Goal: Navigation & Orientation: Find specific page/section

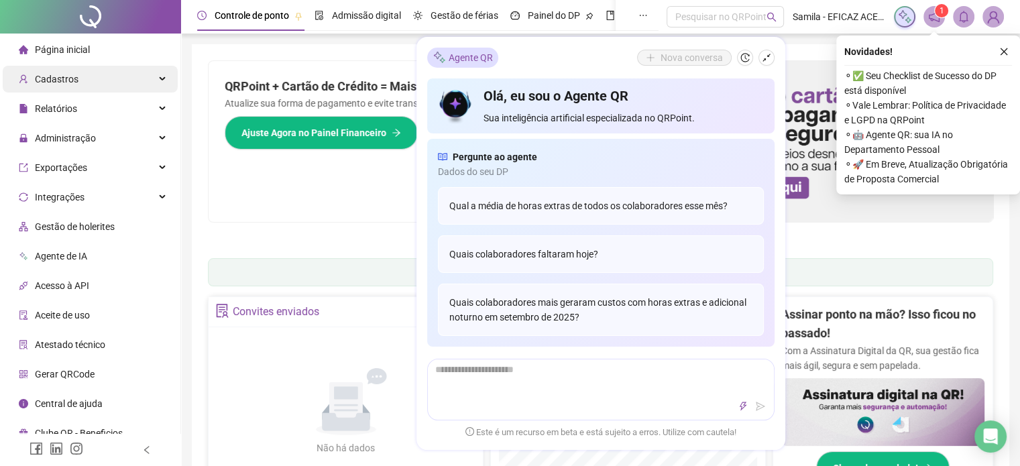
click at [176, 78] on div "Cadastros" at bounding box center [90, 79] width 175 height 27
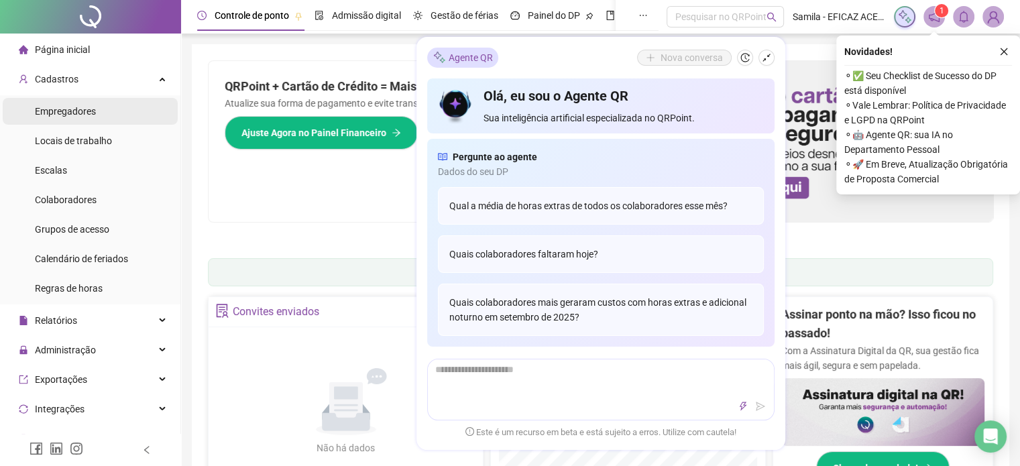
click at [94, 118] on div "Empregadores" at bounding box center [65, 111] width 61 height 27
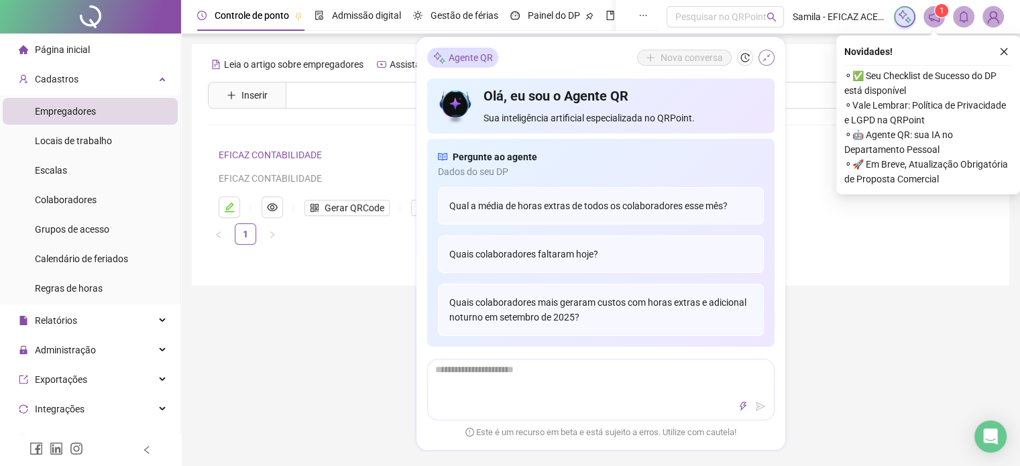
click at [765, 62] on icon "shrink" at bounding box center [766, 57] width 9 height 9
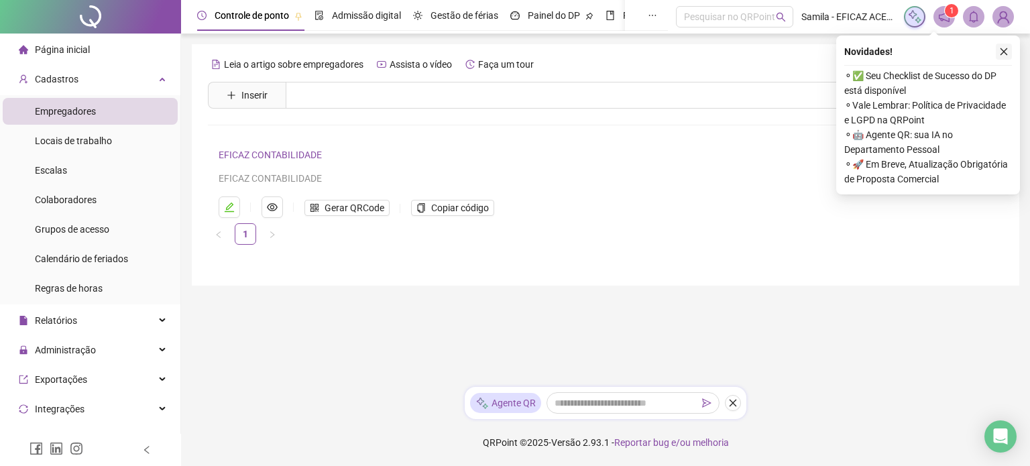
click at [997, 50] on button "button" at bounding box center [1004, 52] width 16 height 16
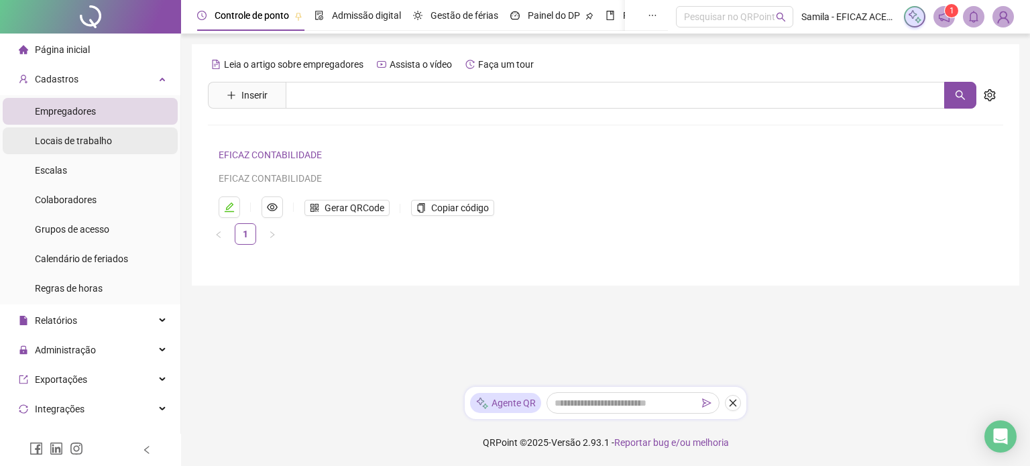
click at [121, 139] on li "Locais de trabalho" at bounding box center [90, 140] width 175 height 27
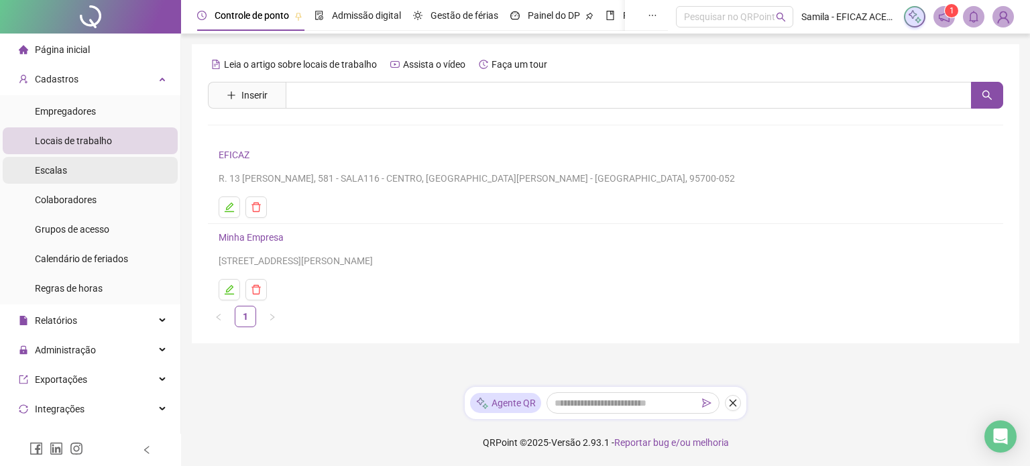
click at [152, 168] on li "Escalas" at bounding box center [90, 170] width 175 height 27
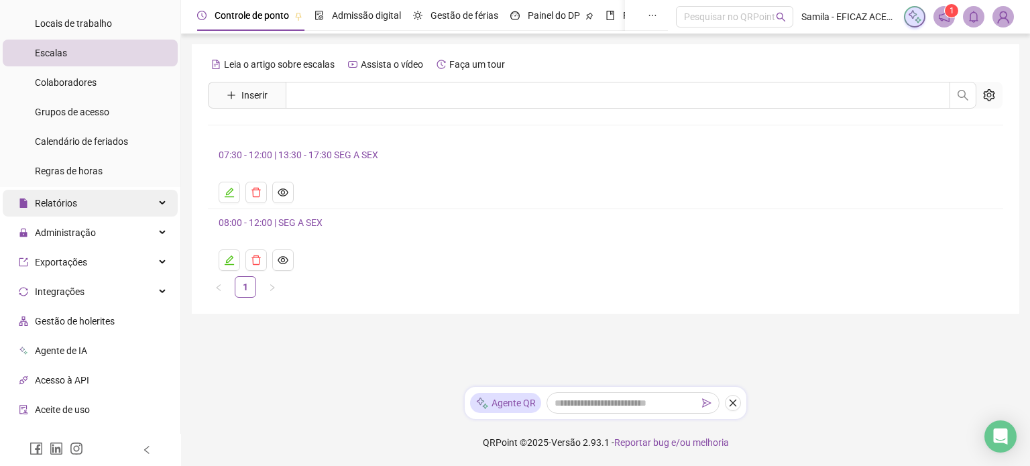
scroll to position [118, 0]
click at [126, 199] on div "Relatórios" at bounding box center [90, 202] width 175 height 27
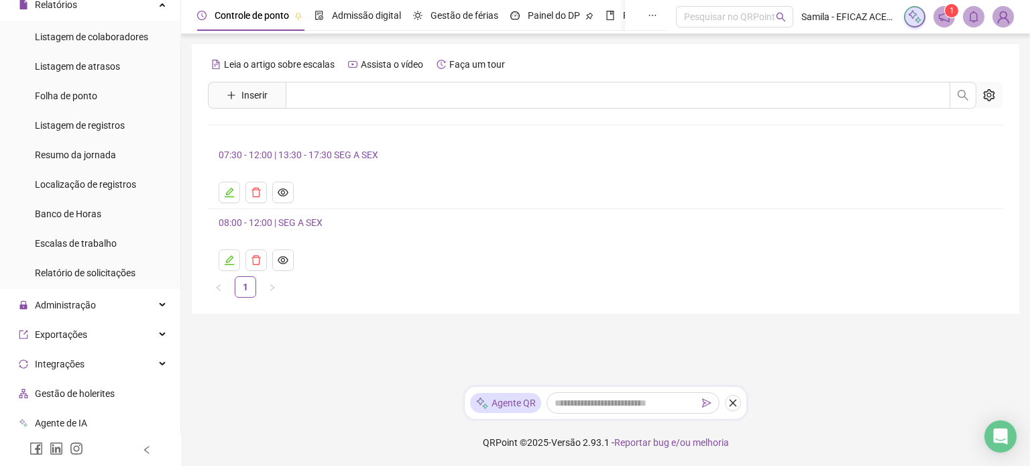
scroll to position [317, 0]
